Goal: Task Accomplishment & Management: Complete application form

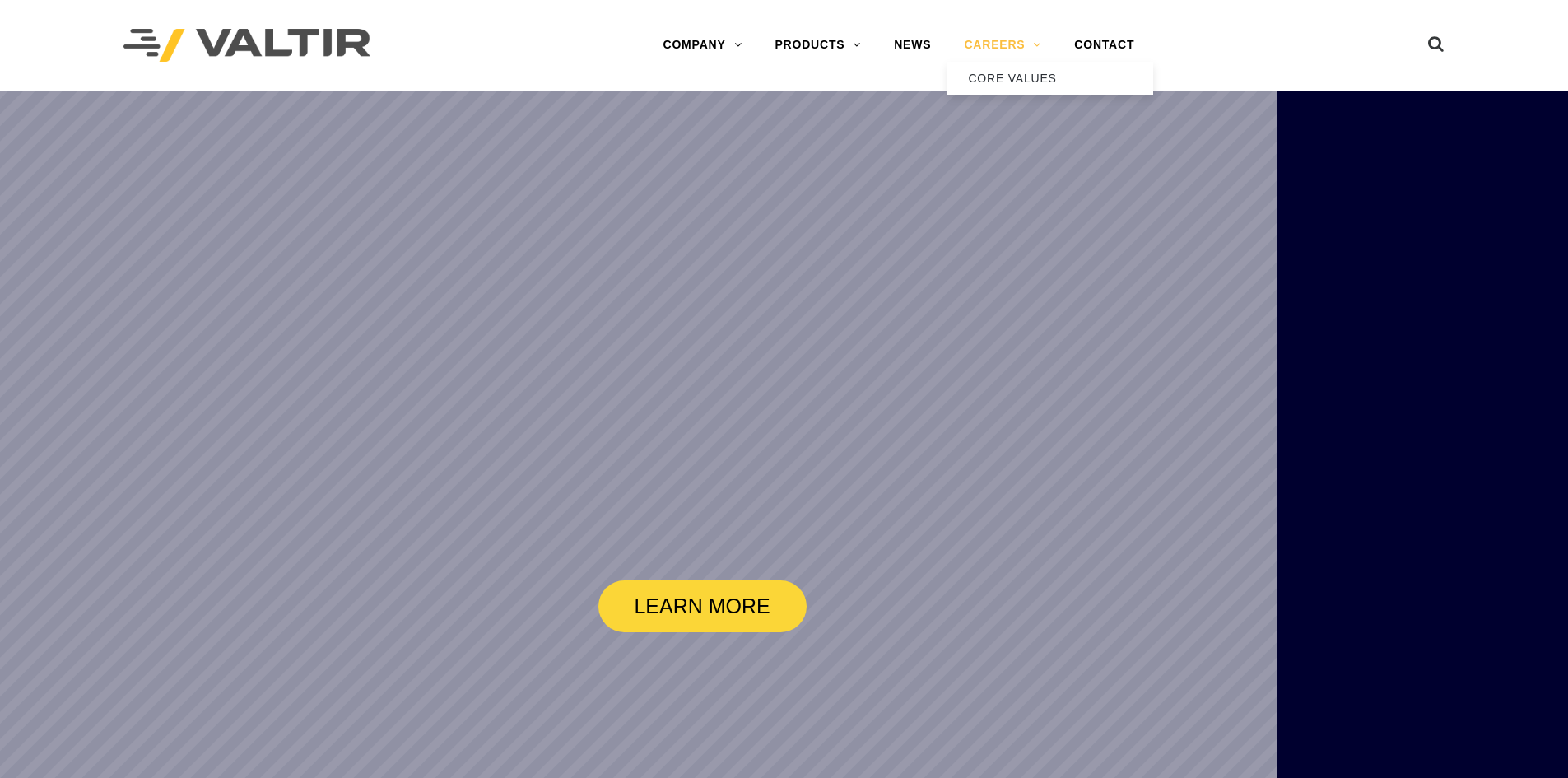
click at [995, 35] on link "CAREERS" at bounding box center [1003, 44] width 110 height 33
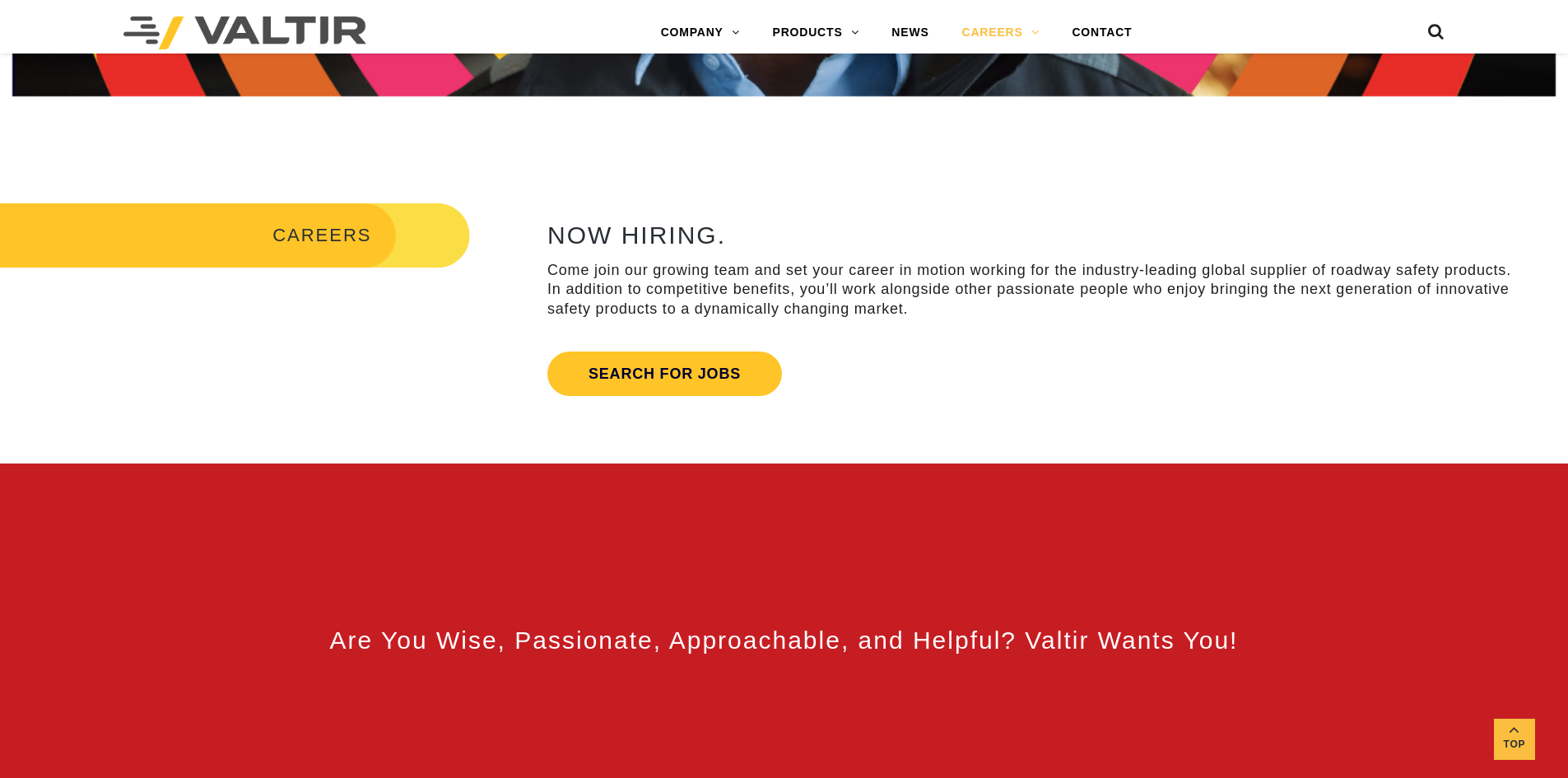
scroll to position [741, 0]
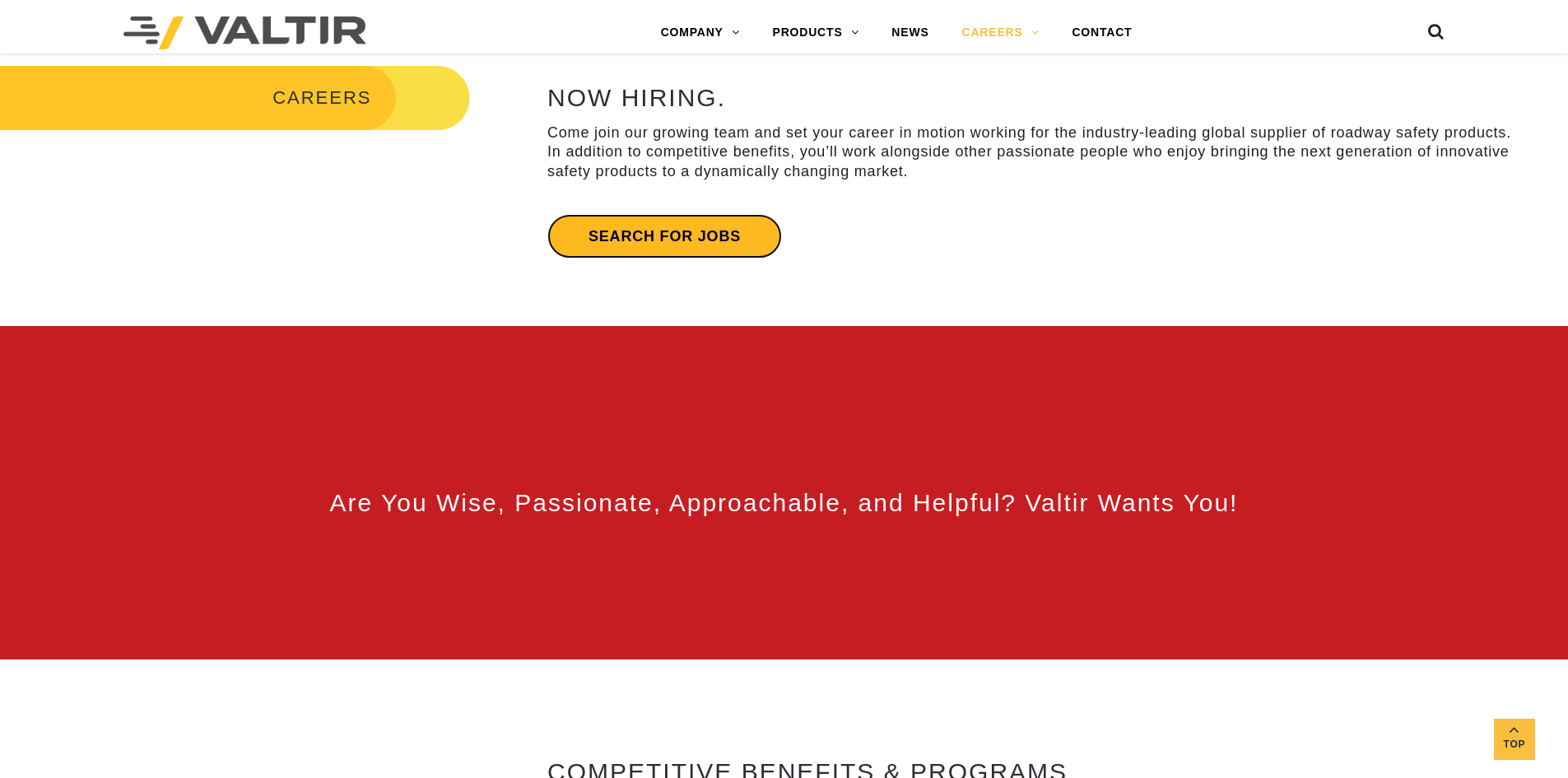
click at [708, 234] on link "Search for jobs" at bounding box center [665, 236] width 234 height 44
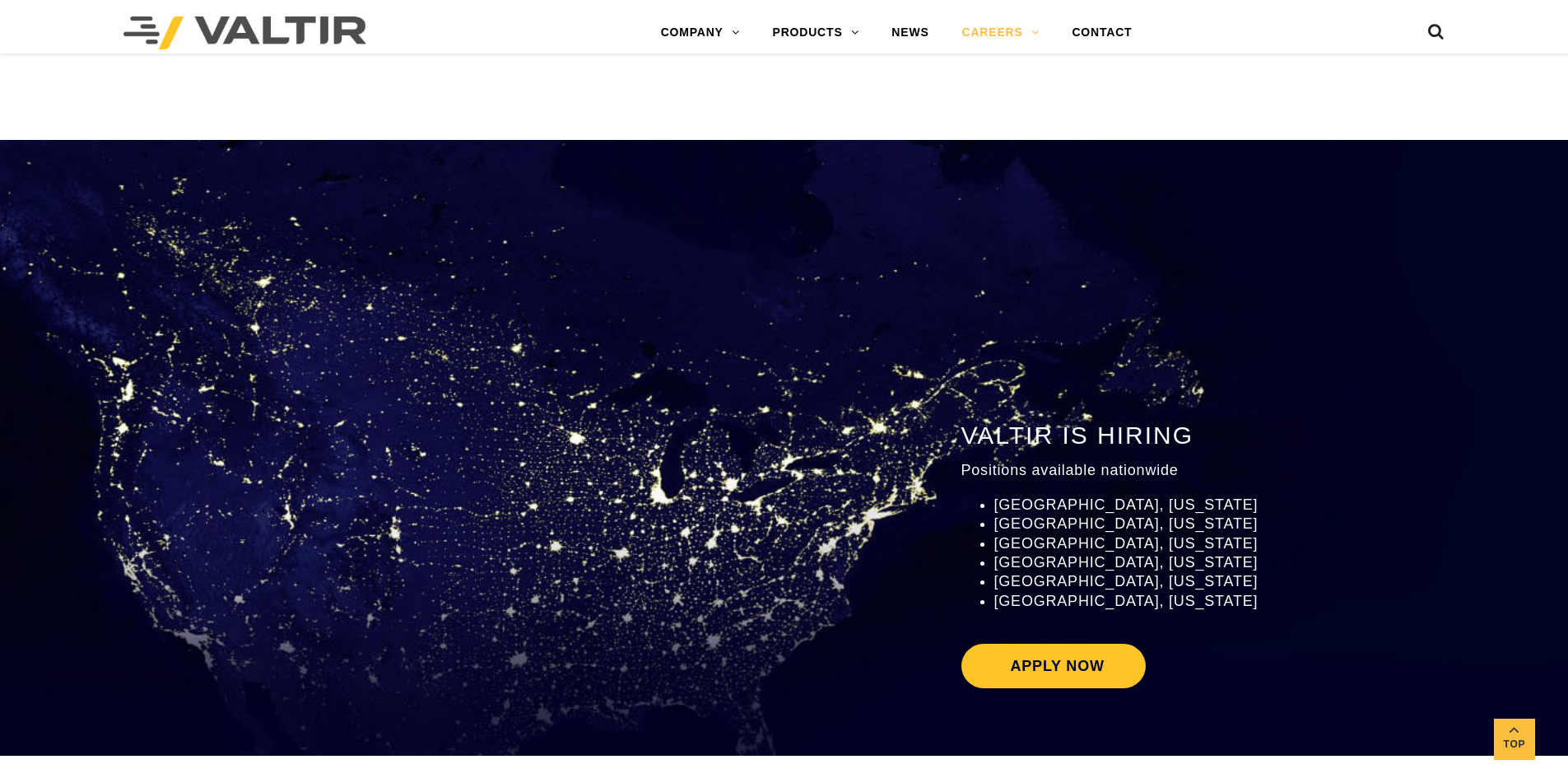
scroll to position [1728, 0]
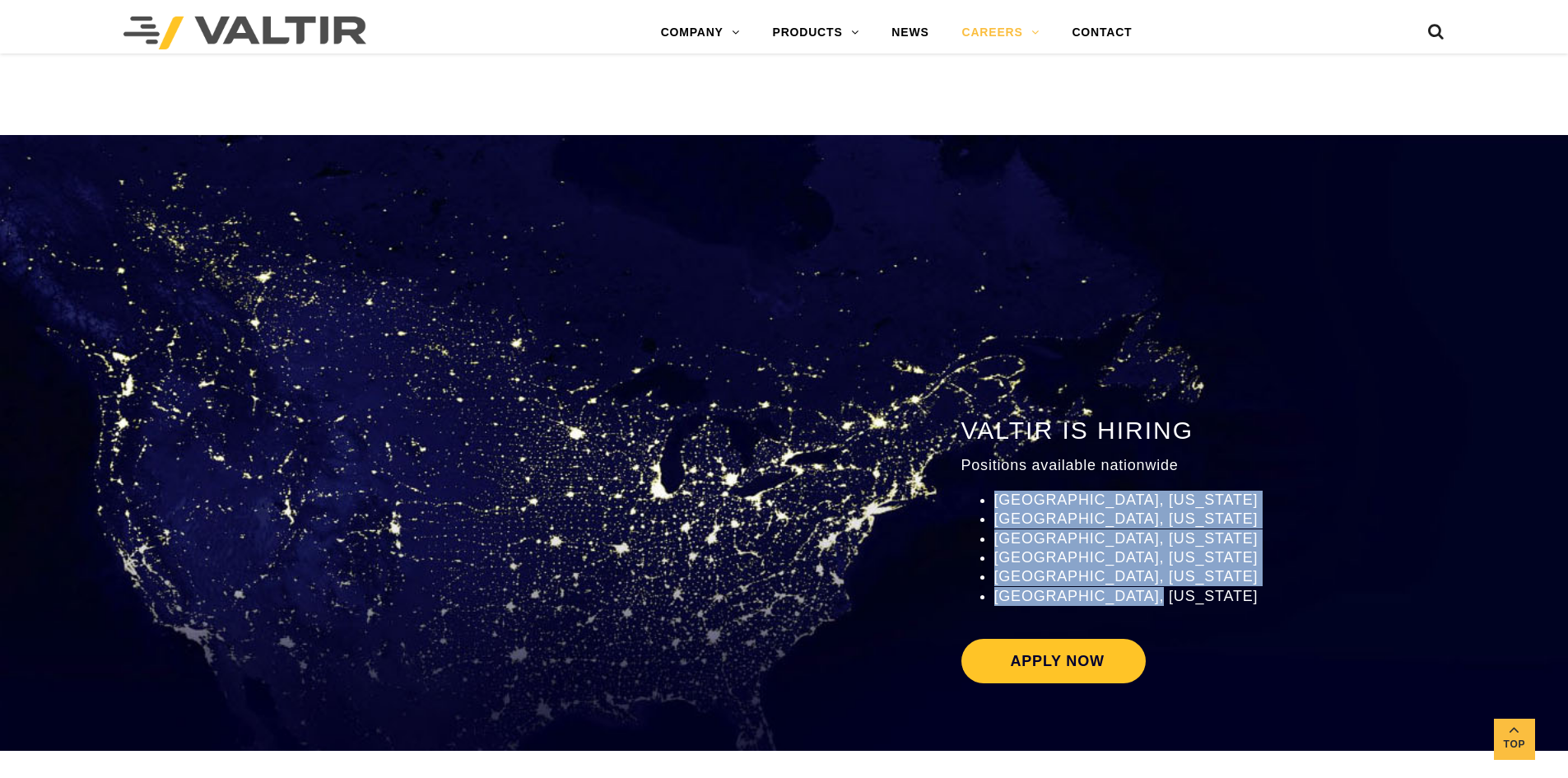
drag, startPoint x: 1139, startPoint y: 601, endPoint x: 989, endPoint y: 491, distance: 186.0
click at [989, 491] on ul "Addison, Texas Pell City, Alabama Rocklin, California Lima, Ohio Orangeburg, So…" at bounding box center [1113, 548] width 304 height 115
copy ul "Addison, Texas Pell City, Alabama Rocklin, California Lima, Ohio Orangeburg, So…"
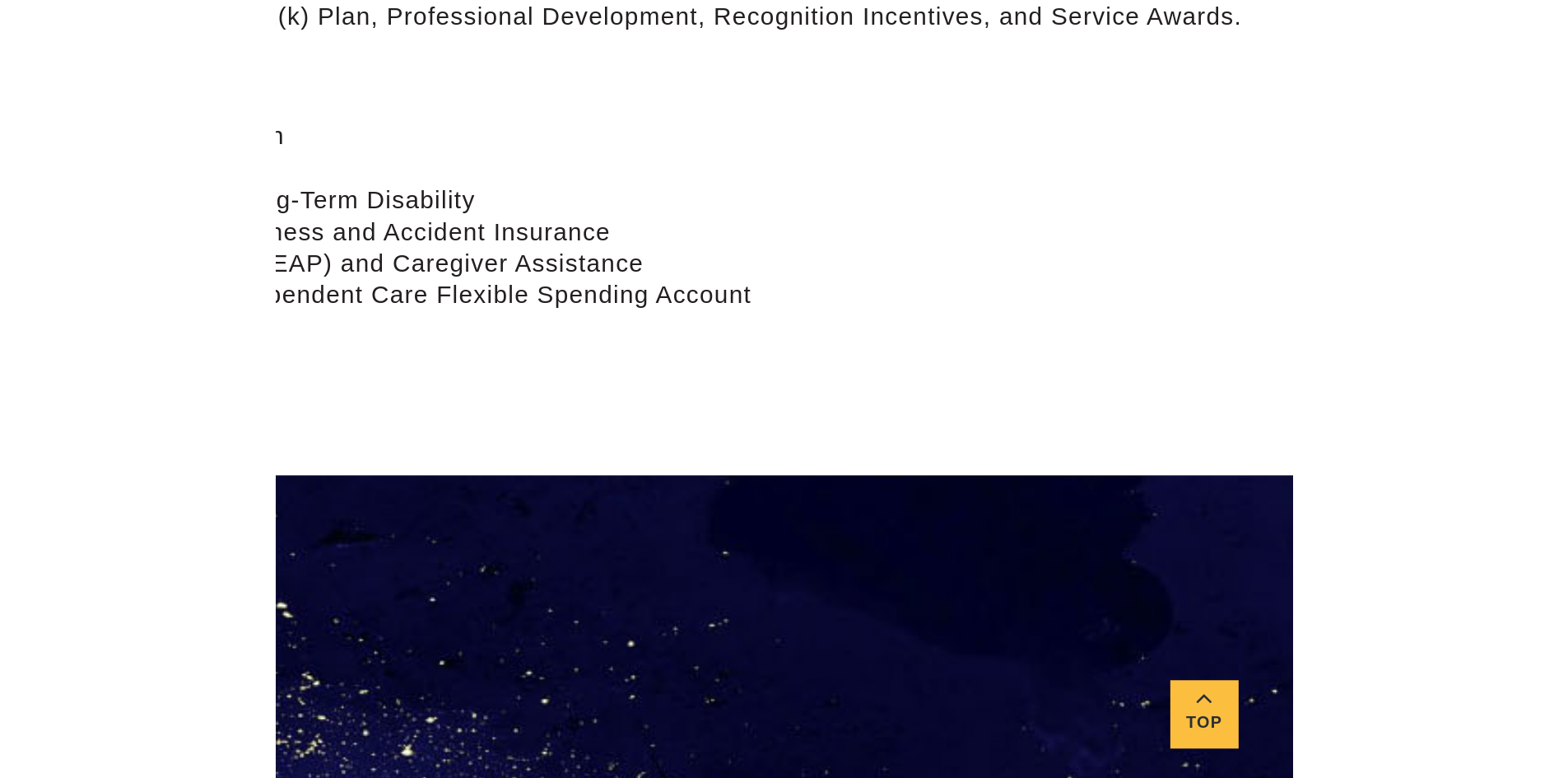
scroll to position [1690, 0]
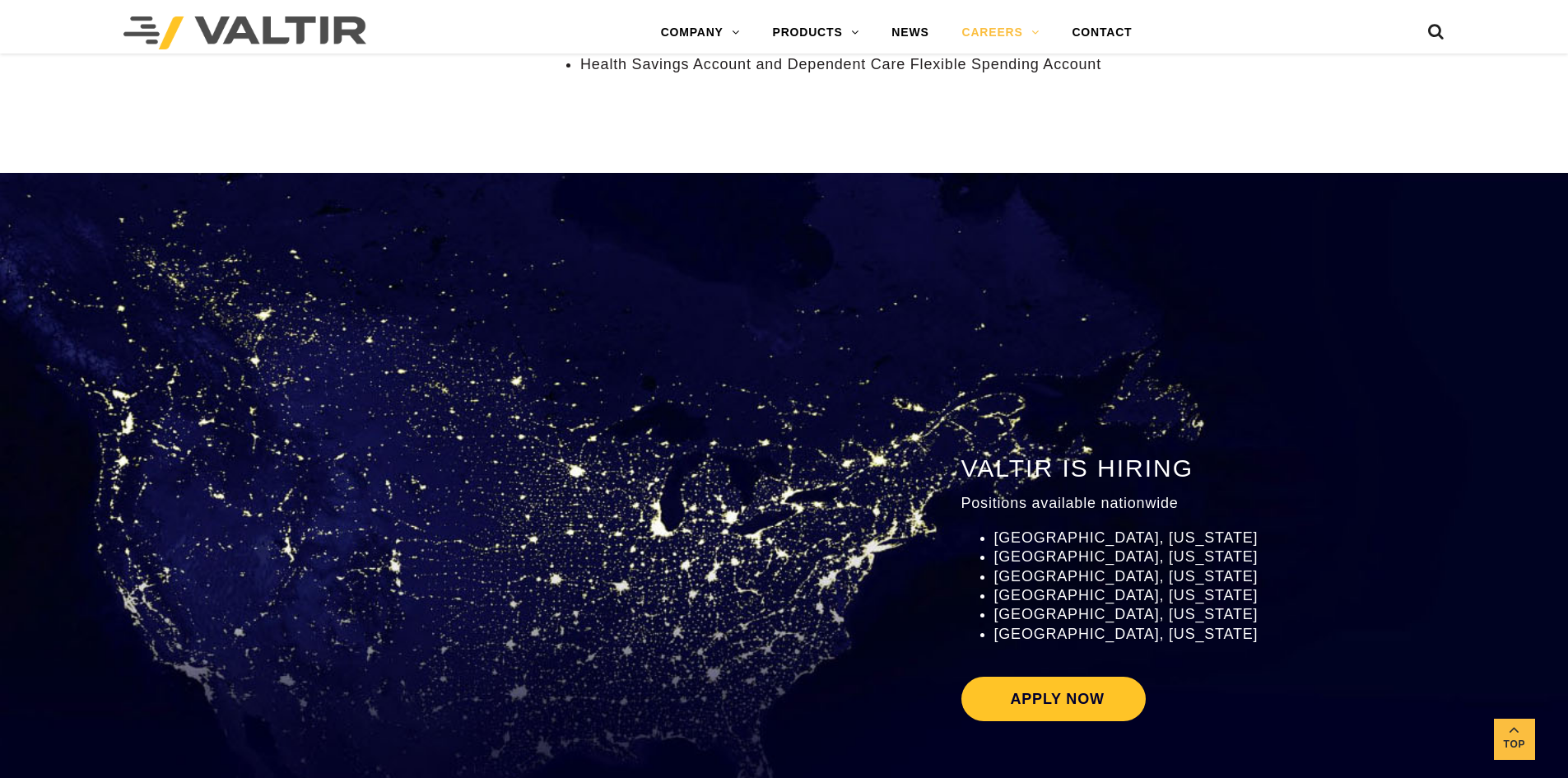
click at [893, 142] on div at bounding box center [784, 135] width 963 height 74
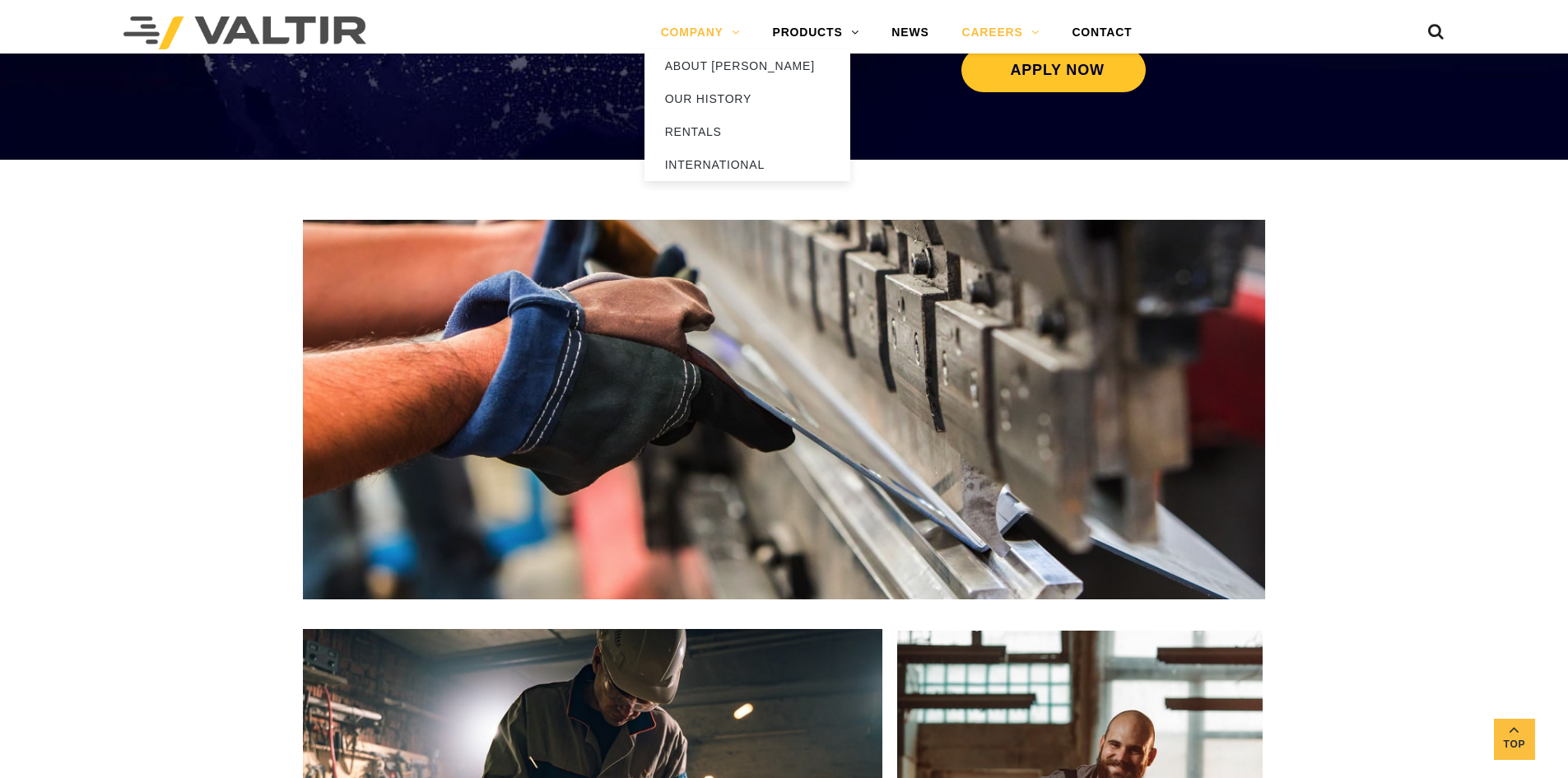
scroll to position [2267, 0]
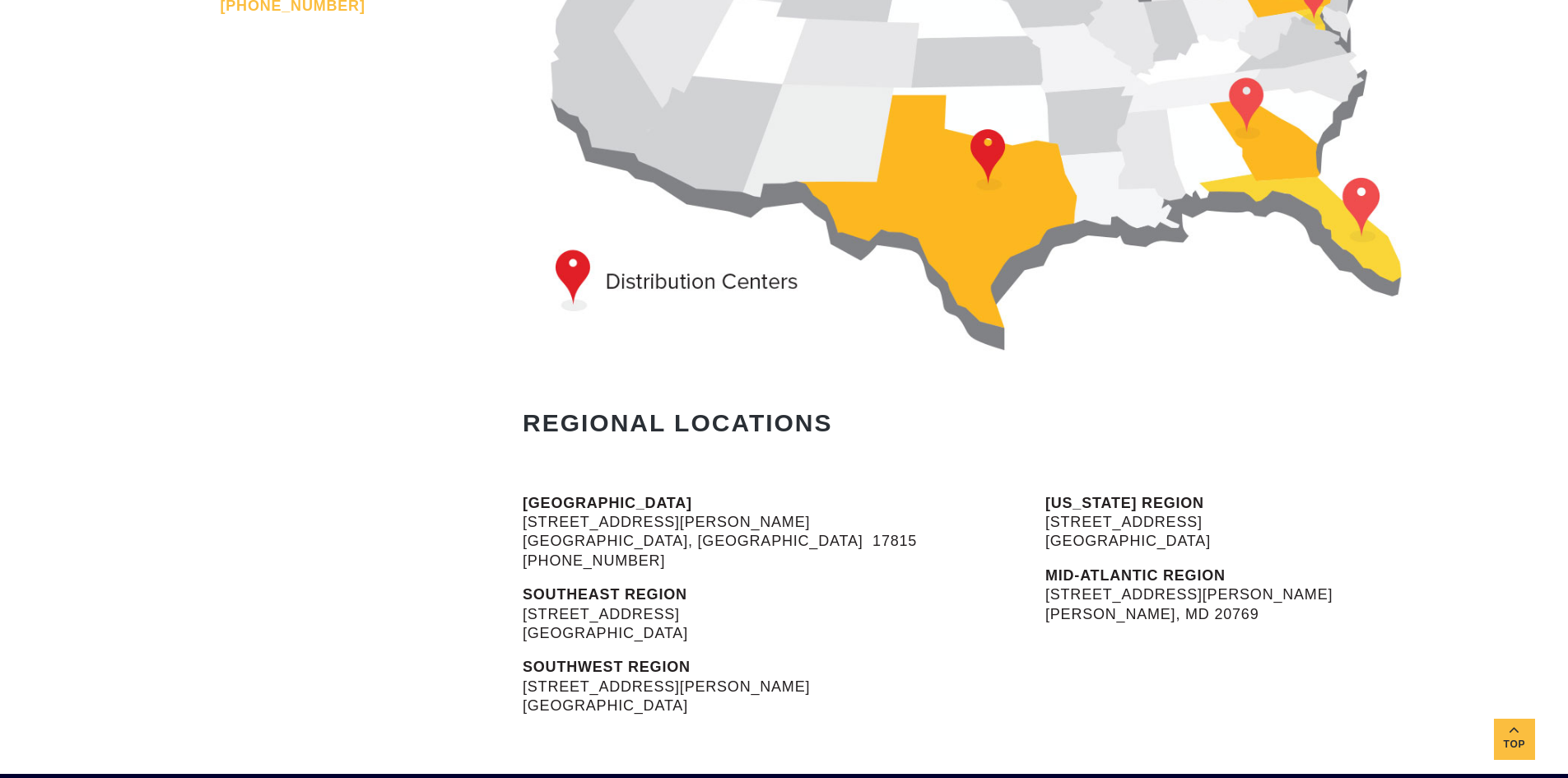
scroll to position [247, 0]
